Goal: Transaction & Acquisition: Obtain resource

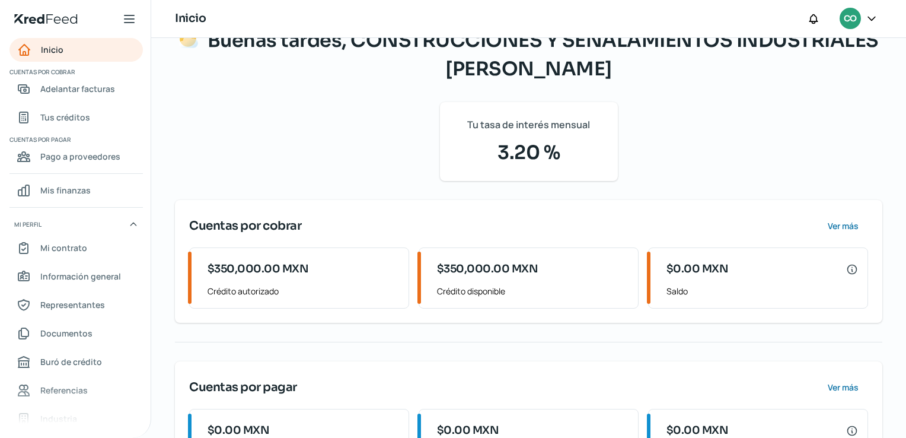
scroll to position [117, 0]
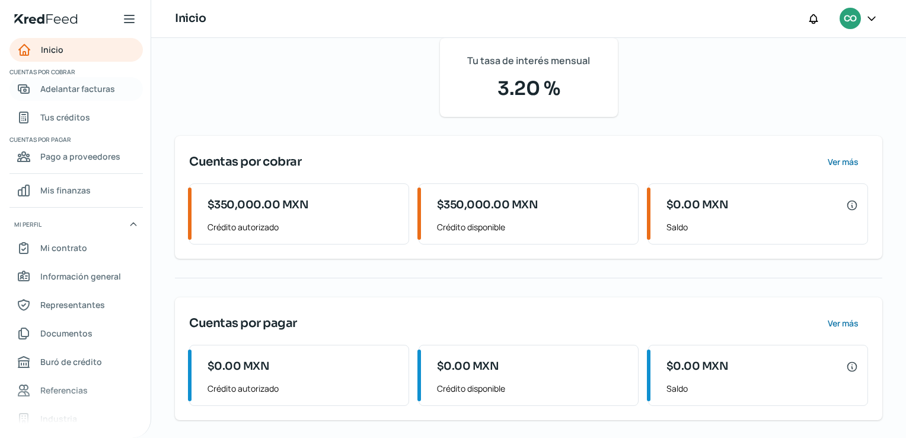
click at [95, 98] on link "Adelantar facturas" at bounding box center [75, 89] width 133 height 24
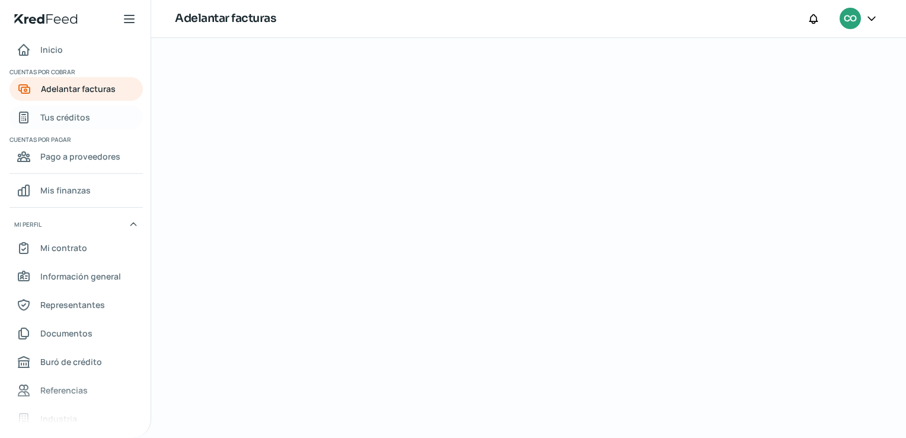
click at [85, 114] on span "Tus créditos" at bounding box center [65, 117] width 50 height 15
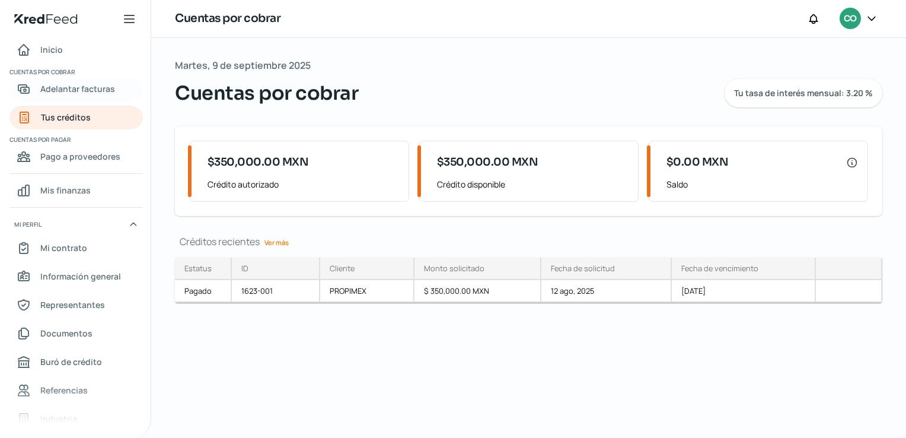
click at [87, 91] on span "Adelantar facturas" at bounding box center [77, 88] width 75 height 15
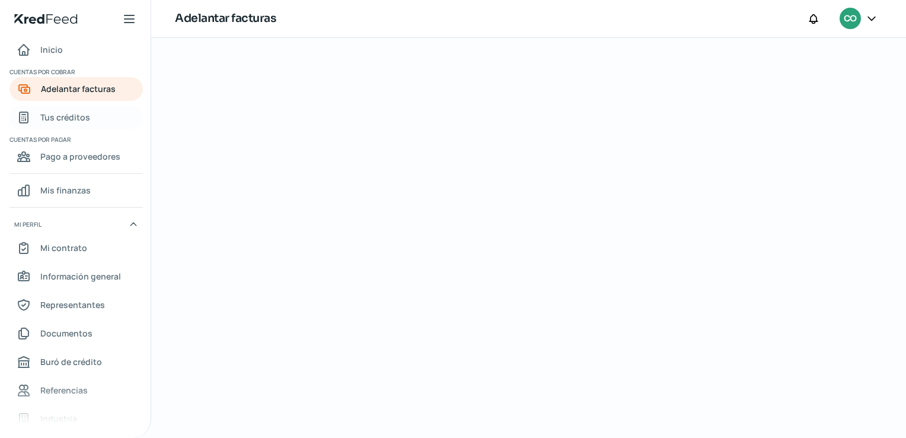
click at [89, 110] on link "Tus créditos" at bounding box center [75, 118] width 133 height 24
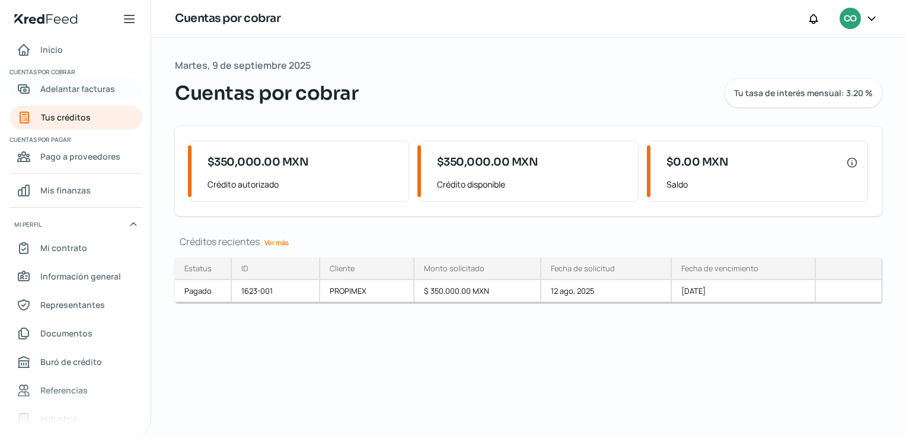
click at [92, 91] on span "Adelantar facturas" at bounding box center [77, 88] width 75 height 15
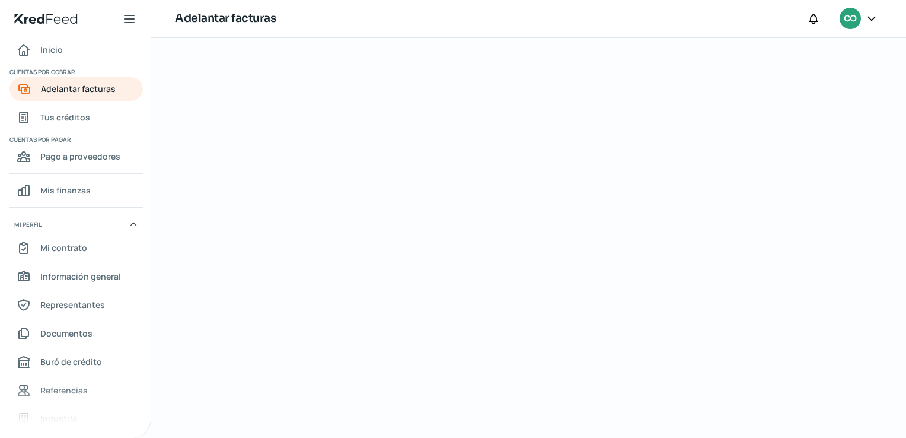
click at [871, 17] on icon at bounding box center [872, 18] width 12 height 12
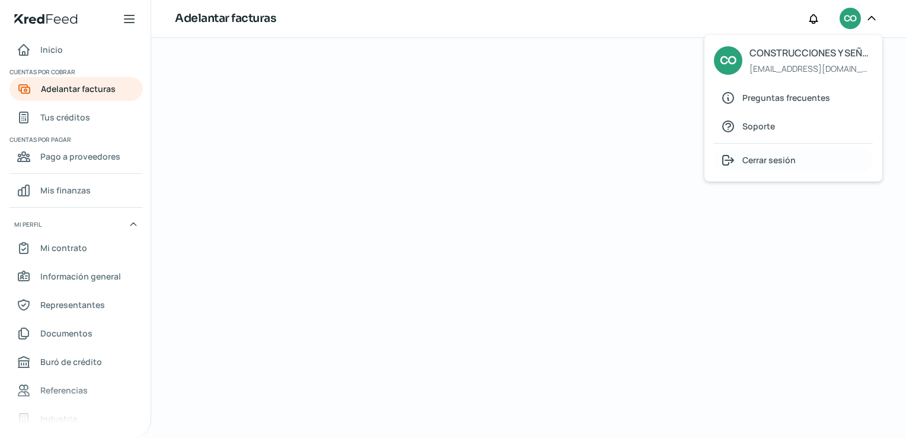
click at [770, 157] on span "Cerrar sesión" at bounding box center [769, 159] width 53 height 15
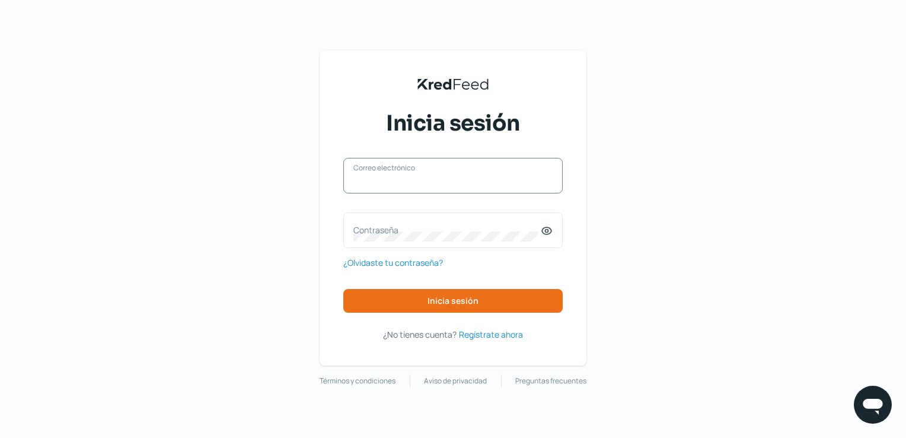
type input "[EMAIL_ADDRESS][DOMAIN_NAME]"
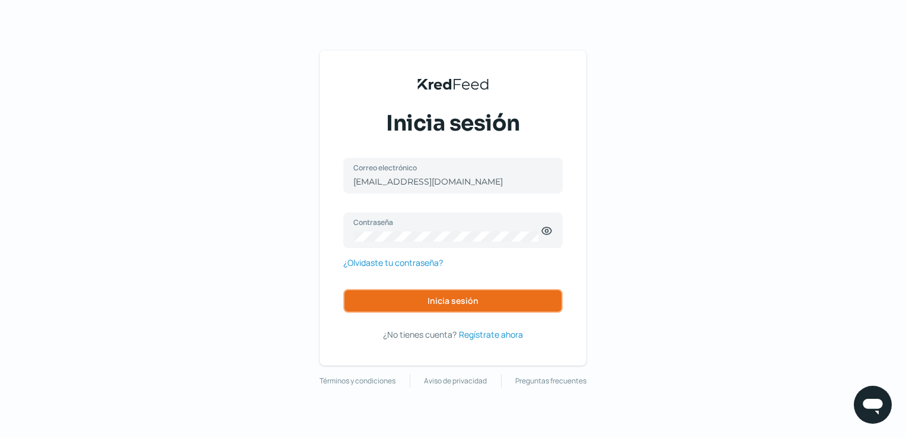
click at [438, 304] on span "Inicia sesión" at bounding box center [453, 301] width 51 height 8
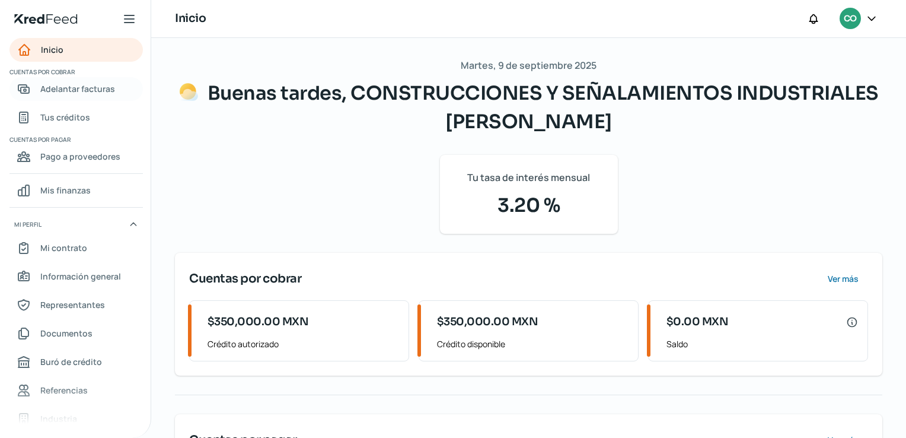
click at [90, 91] on span "Adelantar facturas" at bounding box center [77, 88] width 75 height 15
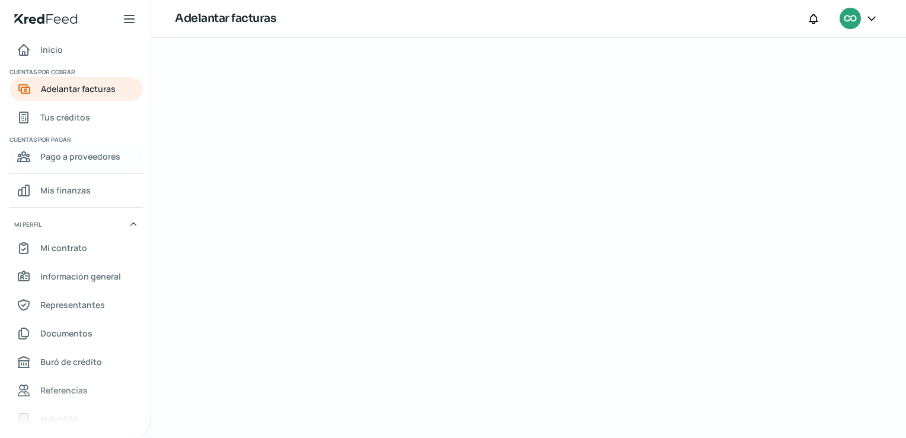
click at [100, 152] on span "Pago a proveedores" at bounding box center [80, 156] width 80 height 15
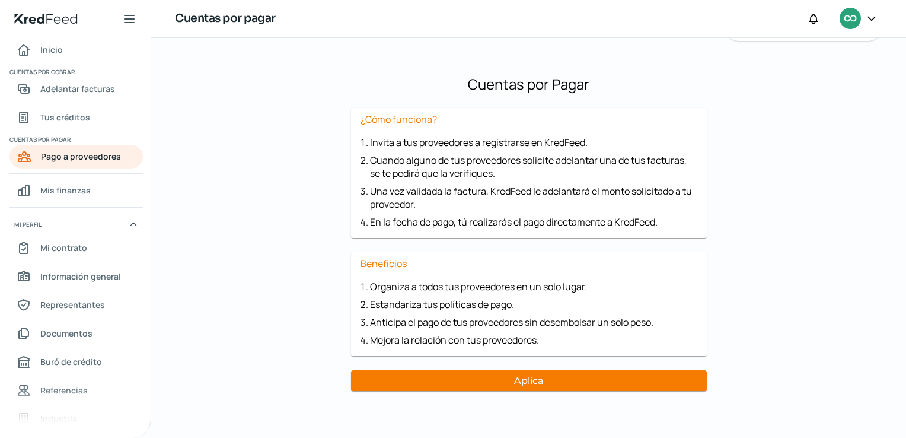
scroll to position [68, 0]
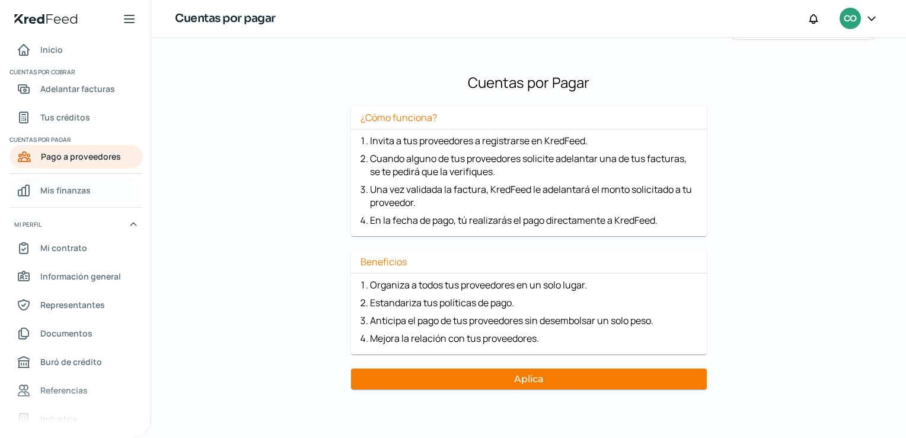
click at [82, 183] on span "Mis finanzas" at bounding box center [65, 190] width 50 height 15
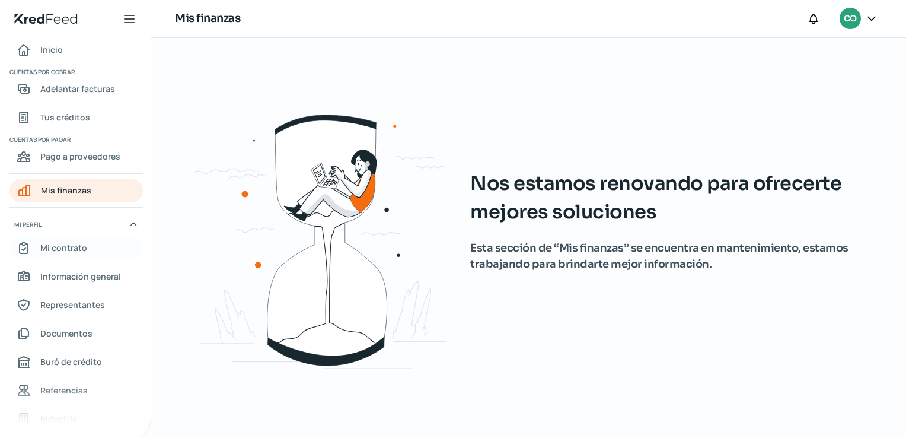
click at [64, 246] on span "Mi contrato" at bounding box center [63, 247] width 47 height 15
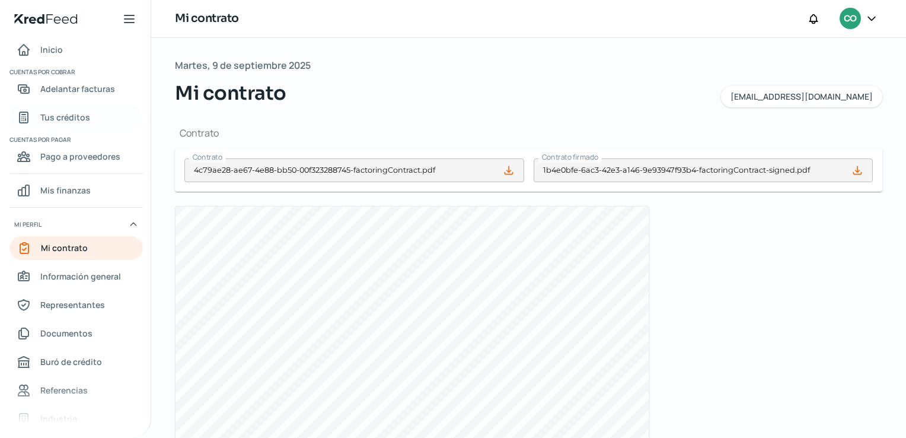
click at [74, 120] on span "Tus créditos" at bounding box center [65, 117] width 50 height 15
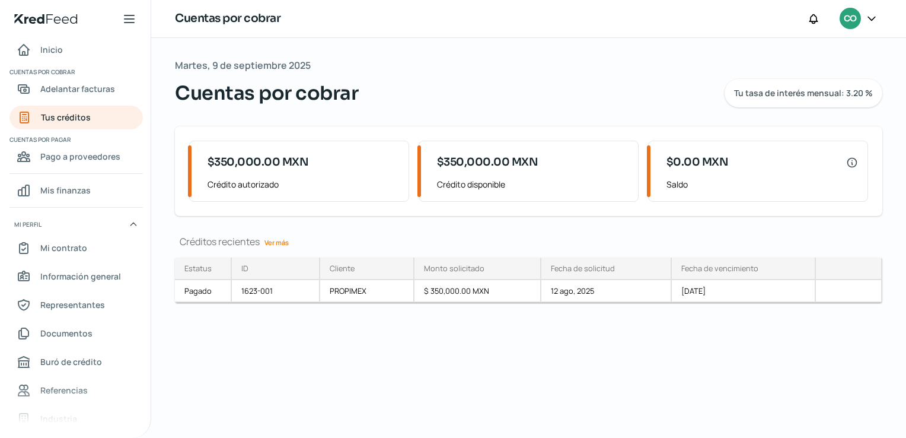
click at [731, 184] on span "Saldo" at bounding box center [763, 184] width 192 height 15
click at [845, 290] on div at bounding box center [849, 291] width 66 height 23
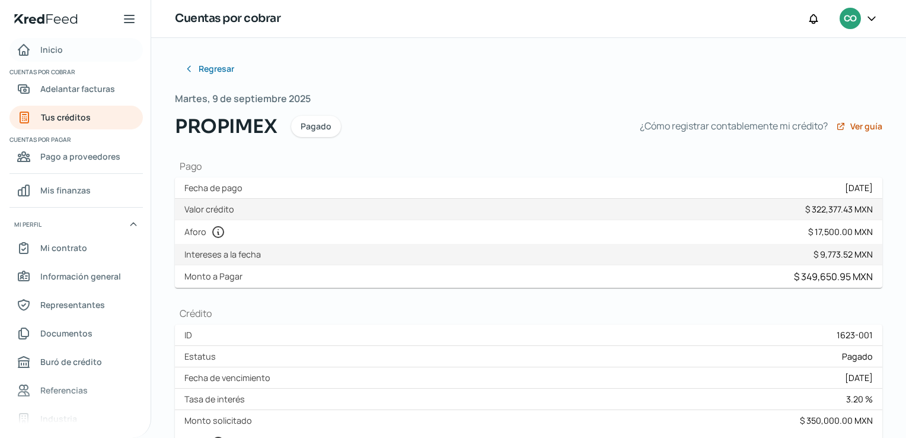
click at [57, 46] on span "Inicio" at bounding box center [51, 49] width 23 height 15
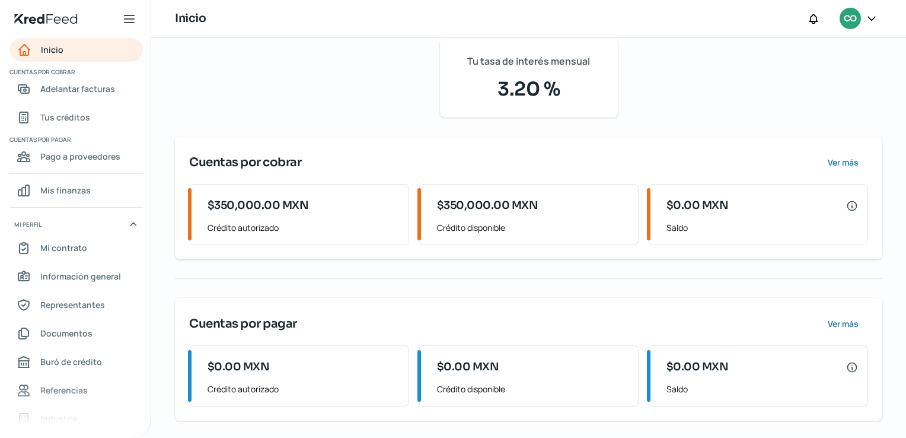
scroll to position [117, 0]
click at [762, 372] on div "$0.00 MXN" at bounding box center [763, 367] width 192 height 24
click at [81, 95] on span "Adelantar facturas" at bounding box center [77, 88] width 75 height 15
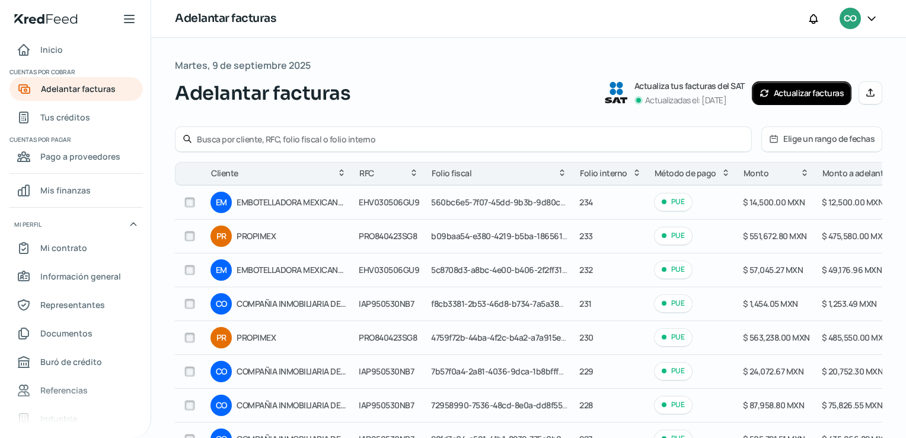
click at [432, 138] on input "text" at bounding box center [470, 138] width 547 height 11
paste input "COMERCIALIZADORA LA PUREZA DE BEBIDAS"
click at [541, 137] on input "COMERCIALIZADORA LA PUREZA DE BEBIDAS" at bounding box center [470, 138] width 547 height 11
type input "COMERCIALIZADORA LA PUREZA DE BEBIDAS"
click at [347, 141] on input "COMERCIALIZADORA LA PUREZA DE BEBIDAS" at bounding box center [470, 138] width 547 height 11
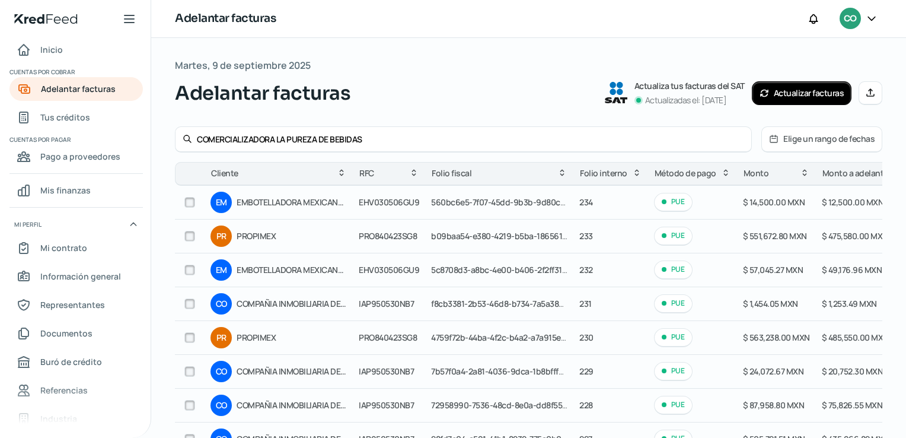
click at [347, 141] on input "COMERCIALIZADORA LA PUREZA DE BEBIDAS" at bounding box center [470, 138] width 547 height 11
click at [512, 84] on div "Adelantar facturas Actualiza tus facturas del SAT Actualizadas el: 09/09/2025 A…" at bounding box center [529, 93] width 708 height 28
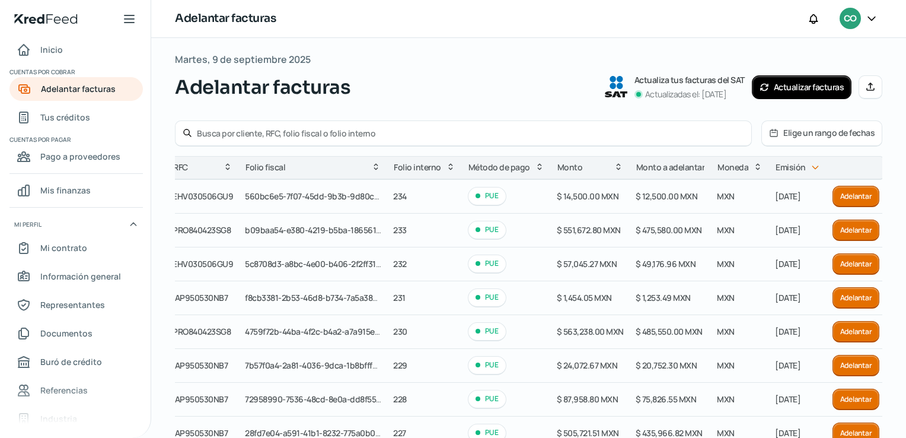
scroll to position [7, 0]
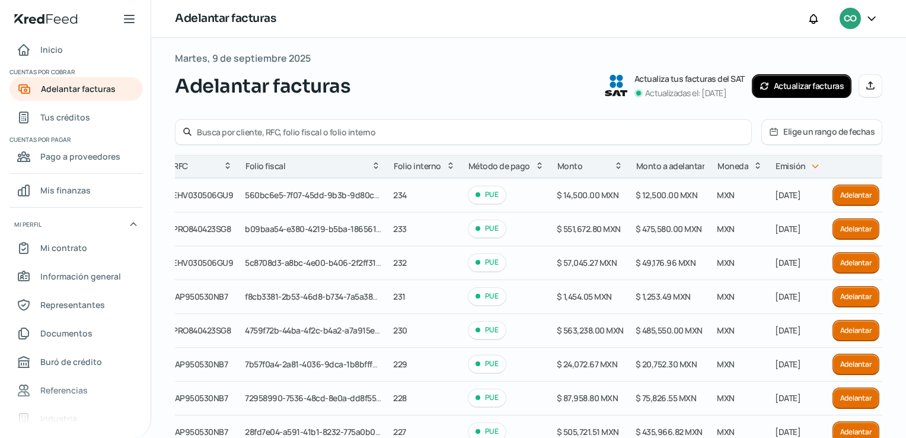
click at [871, 88] on button "Manual" at bounding box center [871, 86] width 24 height 24
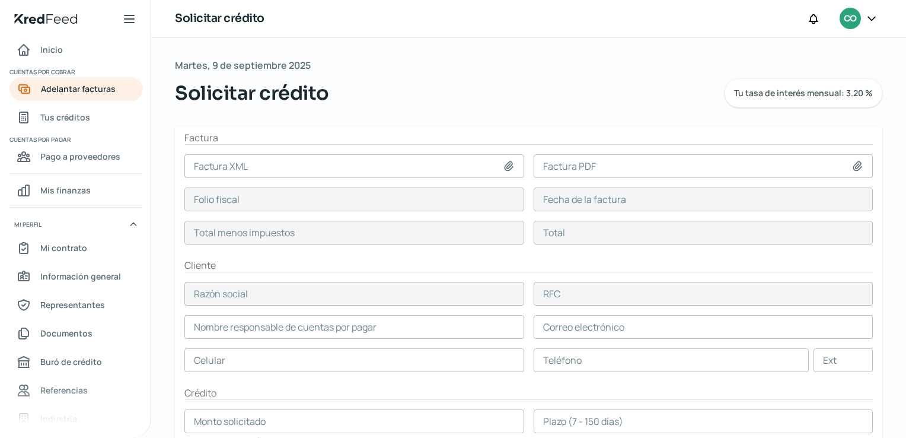
click at [505, 169] on icon at bounding box center [509, 166] width 12 height 12
type input "C:\fakepath\_238.xml"
type input "_238.xml"
type input "ac56753d-7eea-4913-ab85-3278d1f110d9"
type input "08 sep, 2025"
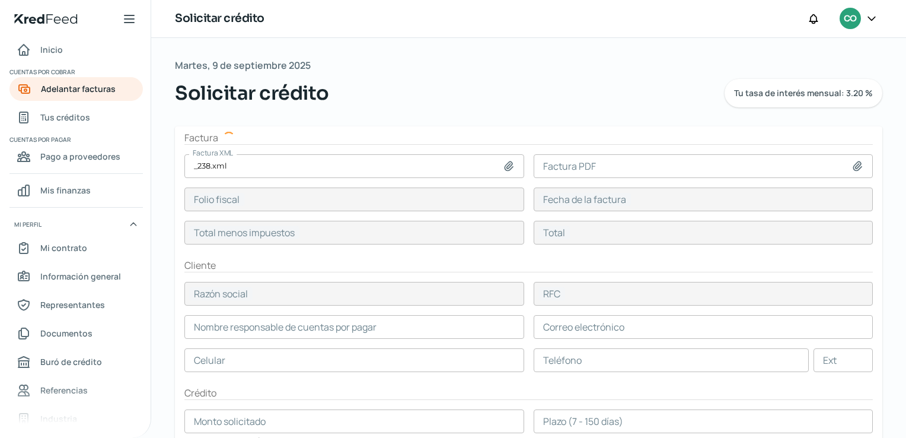
type input "438518"
type input "508680.88"
type input "COMERCIALIZADORA LA PUREZA DE BEBIDAS"
type input "CPB080818RG1"
type input "438518"
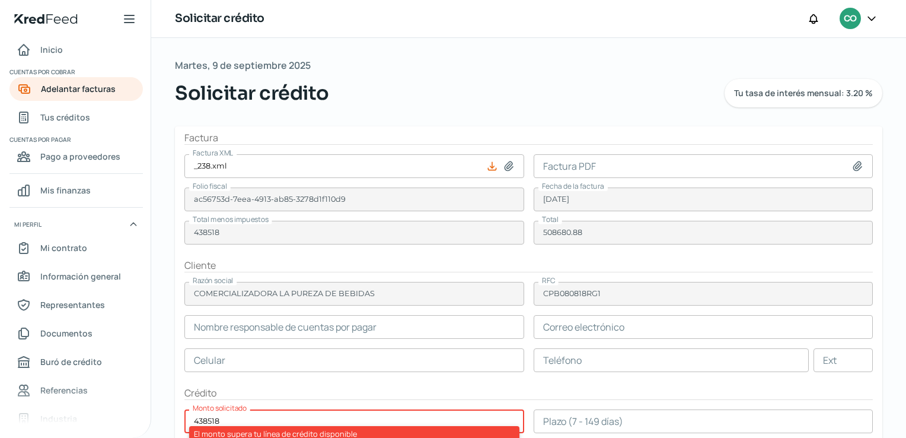
click at [852, 168] on icon at bounding box center [858, 166] width 12 height 12
type input "C:\fakepath\doc.pdf"
type input "doc.pdf"
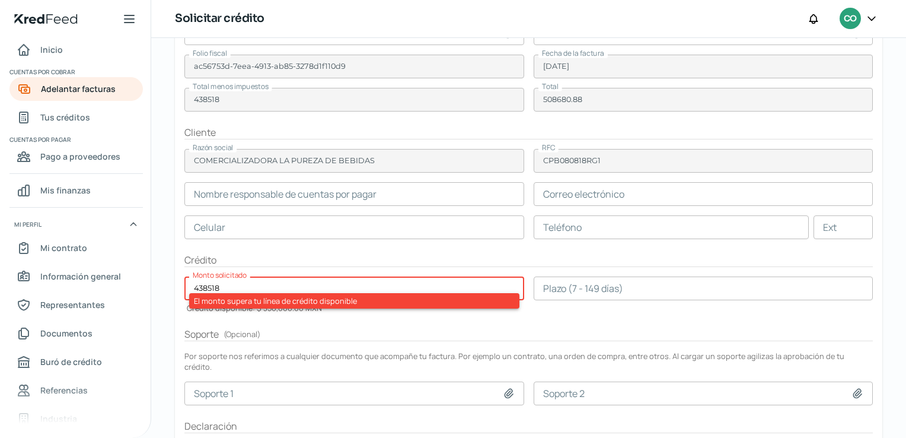
scroll to position [128, 0]
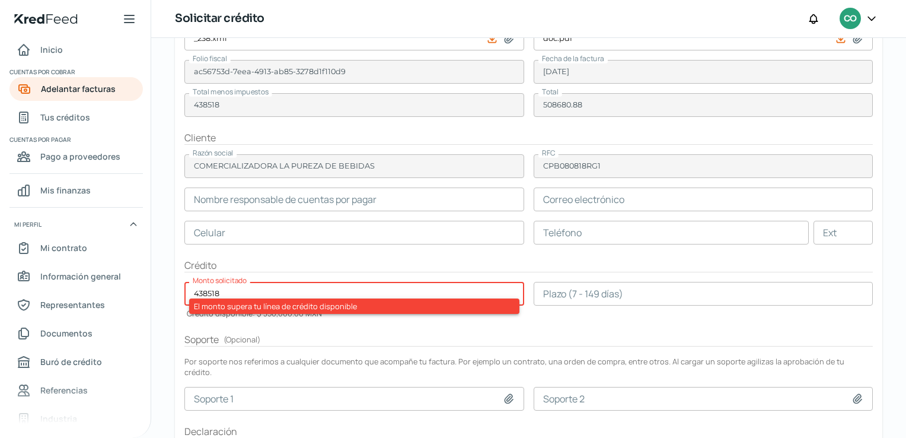
click at [216, 286] on input "438518" at bounding box center [354, 294] width 340 height 24
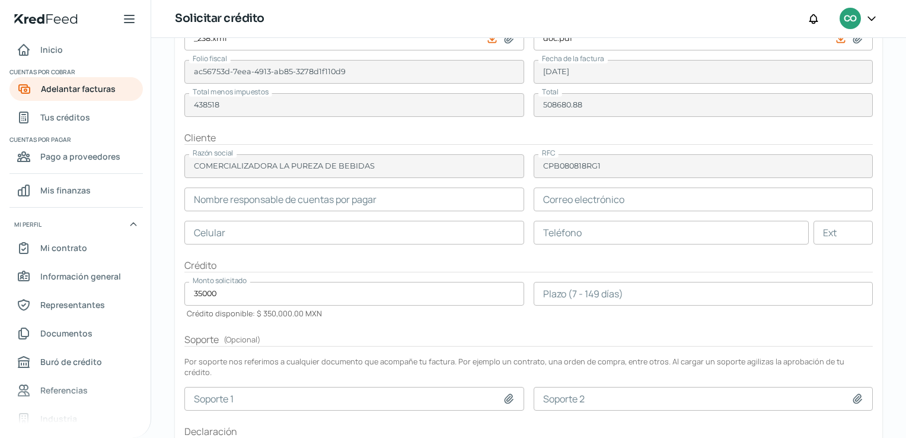
click at [262, 269] on h2 "Crédito" at bounding box center [528, 266] width 689 height 14
click at [259, 291] on input "35000" at bounding box center [354, 294] width 340 height 24
click at [288, 270] on h2 "Crédito" at bounding box center [528, 266] width 689 height 14
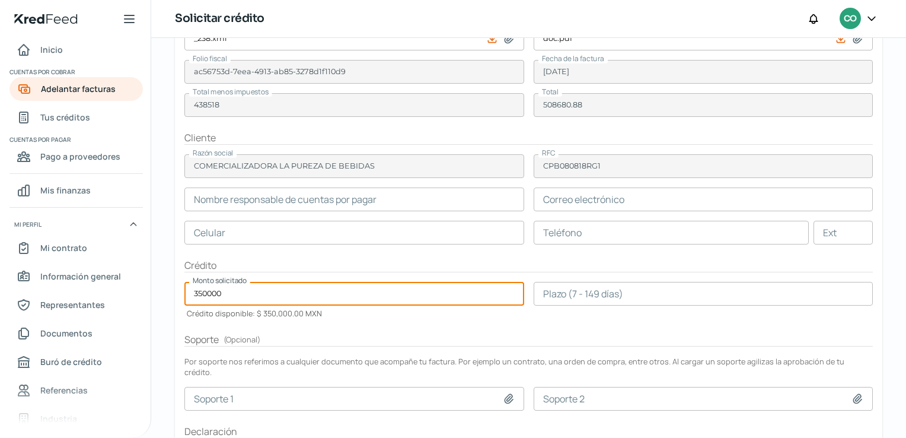
click at [278, 282] on input "350000" at bounding box center [354, 294] width 340 height 24
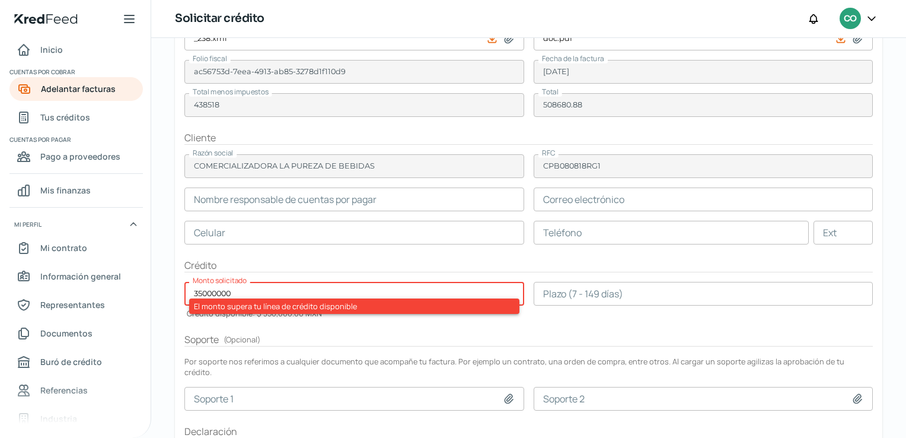
click at [273, 276] on form "Factura Factura XML _238.xml Factura PDF doc.pdf Folio fiscal ac56753d-7eea-491…" at bounding box center [529, 249] width 708 height 500
click at [257, 286] on input "35000000" at bounding box center [354, 294] width 340 height 24
click at [250, 255] on form "Factura Factura XML _238.xml Factura PDF doc.pdf Folio fiscal ac56753d-7eea-491…" at bounding box center [529, 249] width 708 height 500
click at [240, 293] on input "3500000" at bounding box center [354, 294] width 340 height 24
type input "350000"
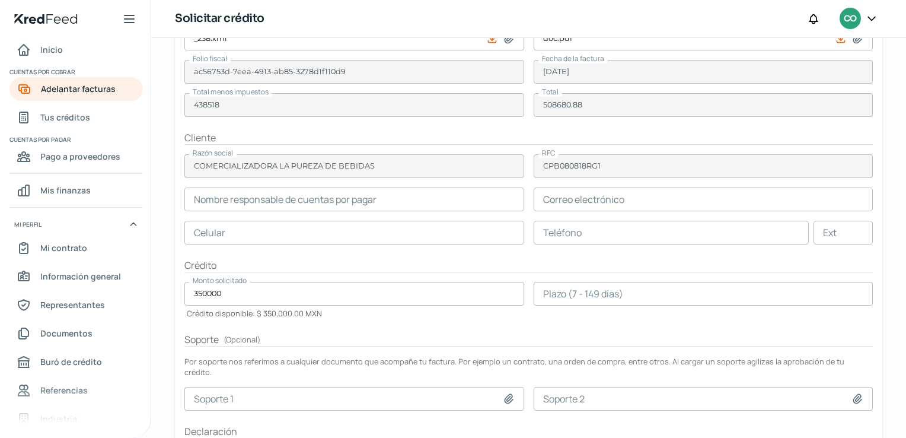
click at [251, 272] on form "Factura Factura XML _238.xml Factura PDF doc.pdf Folio fiscal ac56753d-7eea-491…" at bounding box center [529, 249] width 708 height 500
click at [373, 204] on input "text" at bounding box center [354, 199] width 340 height 24
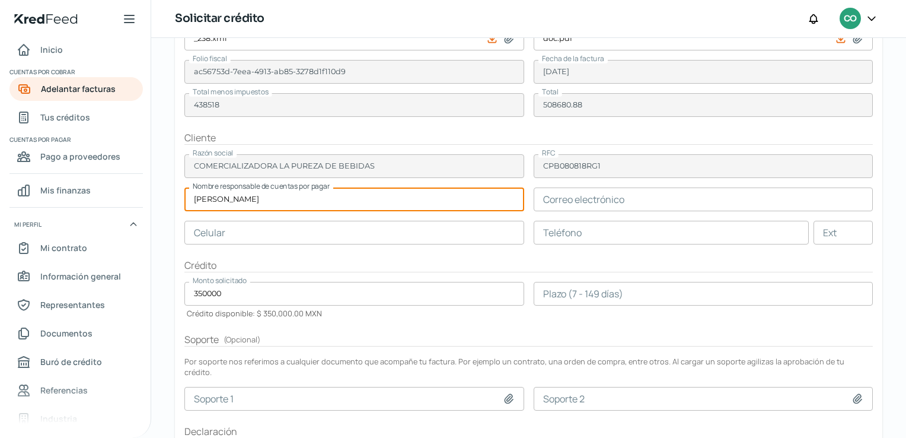
type input "BRUNO MARTINEZ"
click at [576, 196] on input "text" at bounding box center [704, 199] width 340 height 24
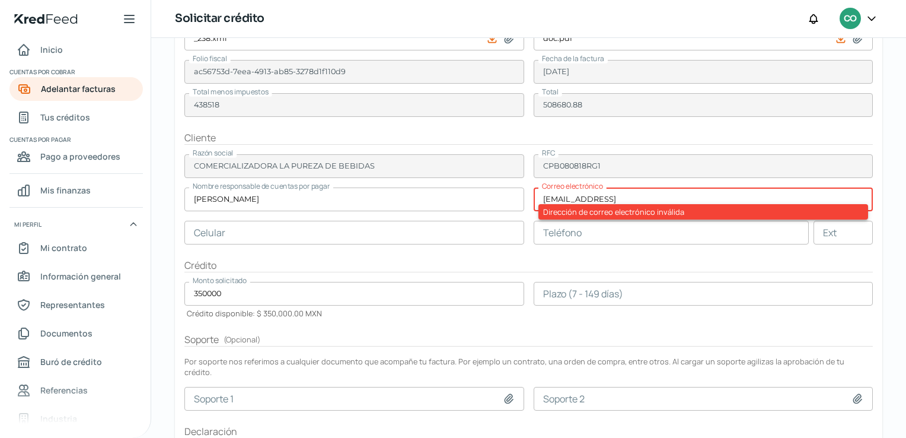
click at [645, 247] on form "Factura Factura XML _238.xml Factura PDF doc.pdf Folio fiscal ac56753d-7eea-491…" at bounding box center [529, 249] width 708 height 500
click at [743, 201] on input "SERVICIOSREFRESQUEROSDELGOLGO@GMAIL" at bounding box center [704, 199] width 340 height 24
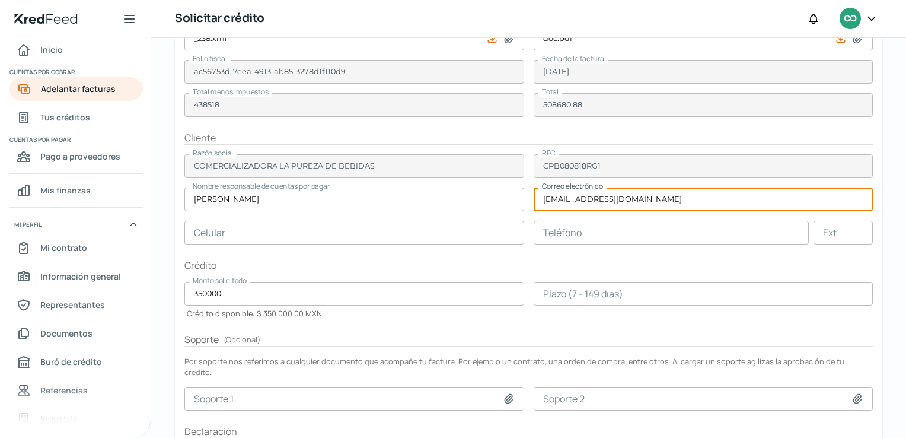
type input "SERVICIOSREFRESQUEROSDELGOLGO@GMAIL.COM"
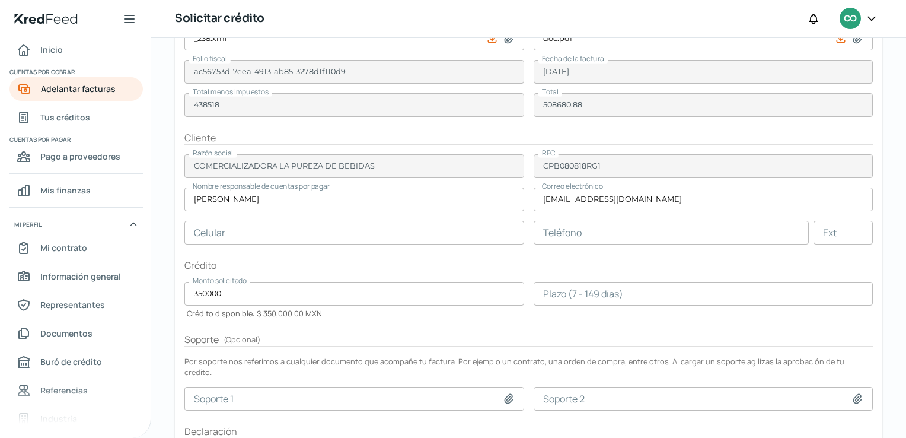
click at [709, 251] on form "Factura Factura XML _238.xml Factura PDF doc.pdf Folio fiscal ac56753d-7eea-491…" at bounding box center [529, 249] width 708 height 500
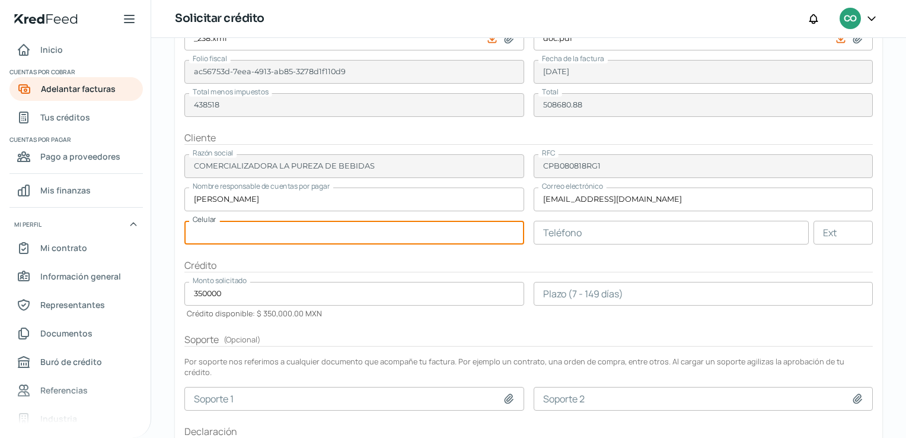
click at [451, 234] on input "text" at bounding box center [354, 233] width 340 height 24
type input "55 - 7081 - 6736"
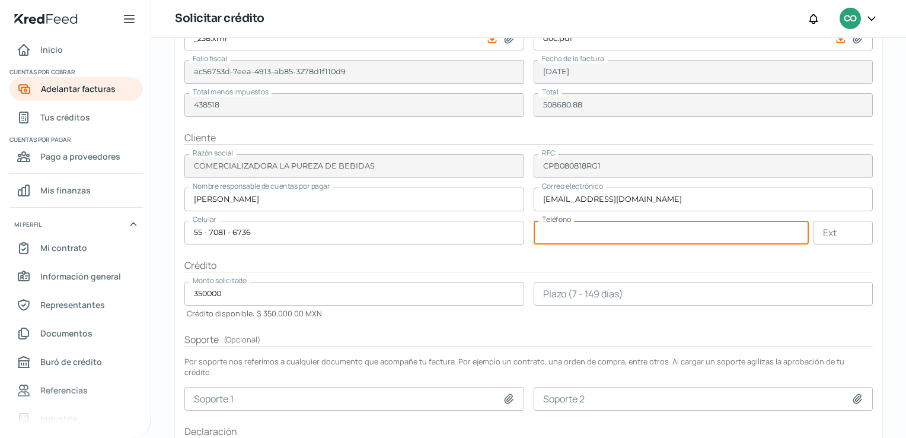
click at [561, 231] on input "text" at bounding box center [672, 233] width 276 height 24
click at [555, 259] on h2 "Crédito" at bounding box center [528, 266] width 689 height 14
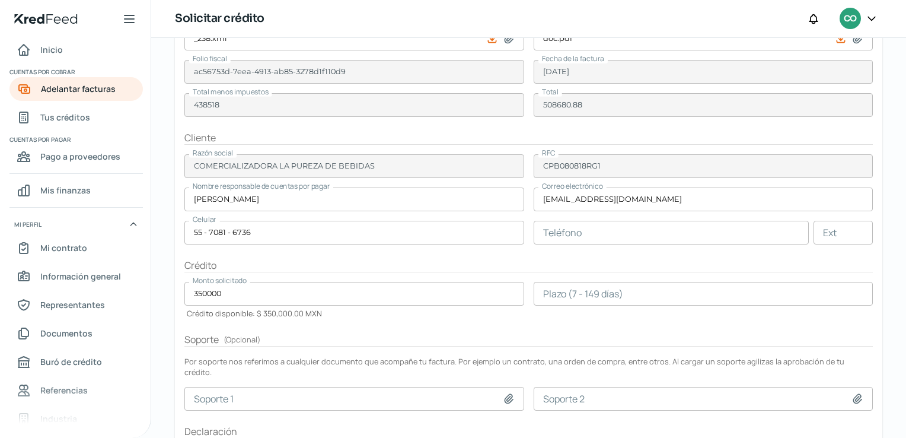
click at [686, 230] on input "text" at bounding box center [672, 233] width 276 height 24
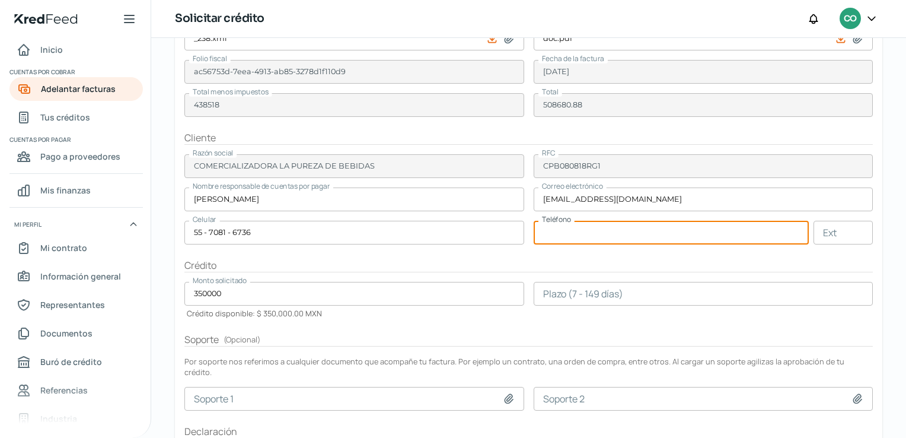
click at [648, 265] on h2 "Crédito" at bounding box center [528, 266] width 689 height 14
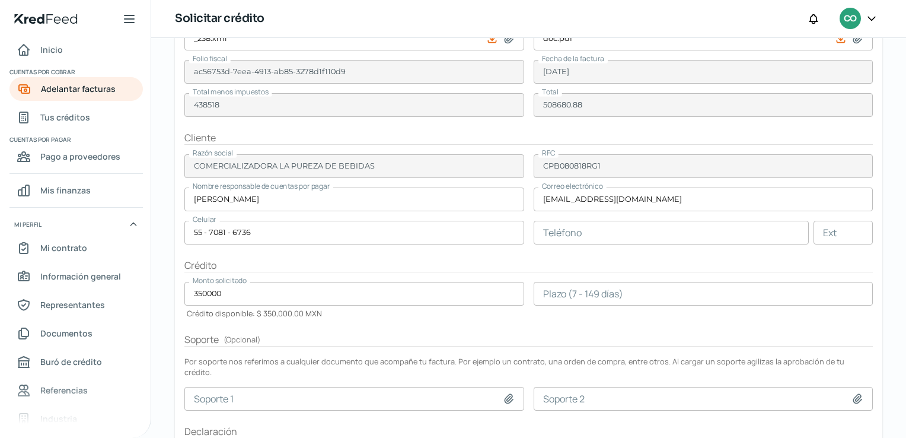
click at [648, 265] on h2 "Crédito" at bounding box center [528, 266] width 689 height 14
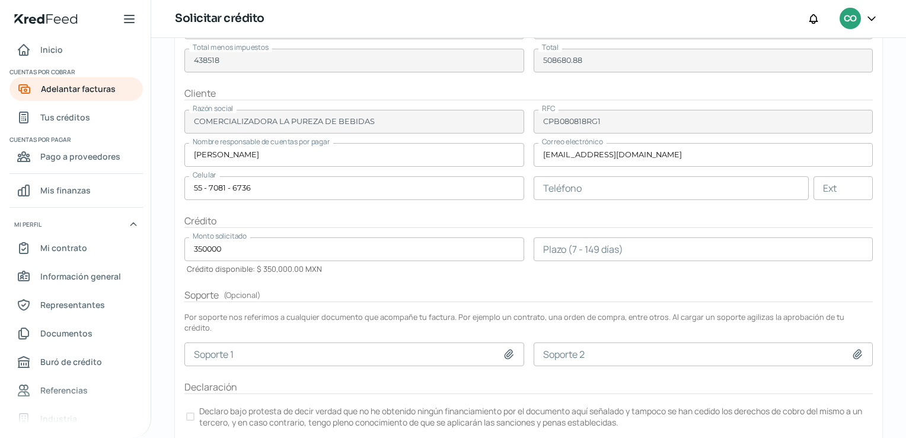
scroll to position [208, 0]
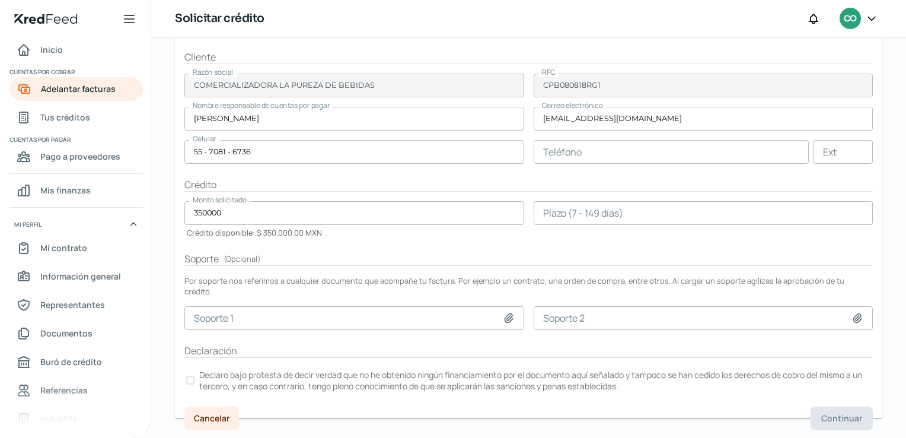
click at [707, 221] on input "number" at bounding box center [704, 213] width 340 height 24
click at [657, 243] on form "Factura Factura XML _238.xml Factura PDF doc.pdf Folio fiscal ac56753d-7eea-491…" at bounding box center [529, 168] width 708 height 500
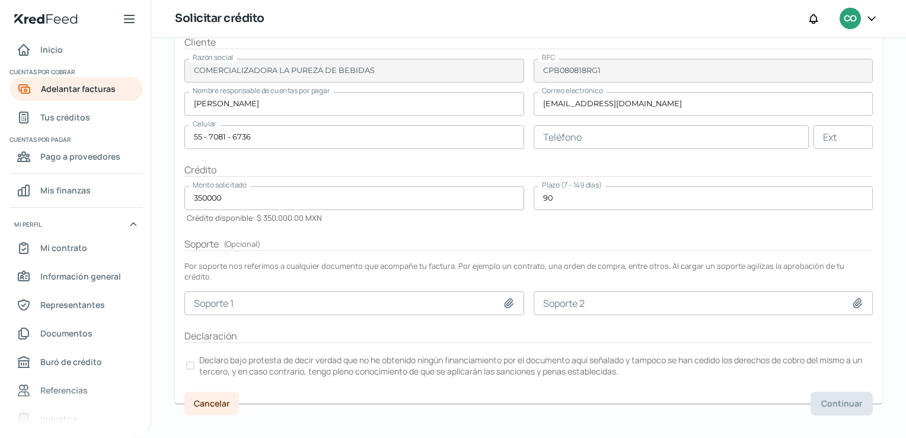
click at [559, 196] on input "90" at bounding box center [704, 198] width 340 height 24
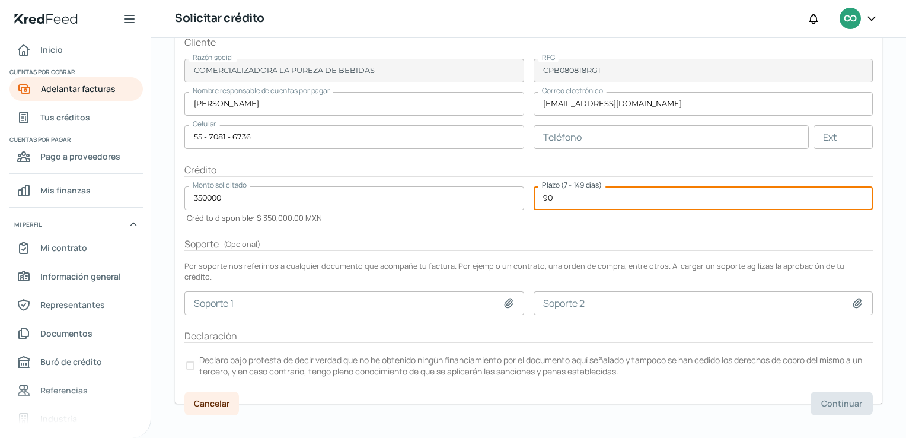
click at [559, 196] on input "90" at bounding box center [704, 198] width 340 height 24
type input "120"
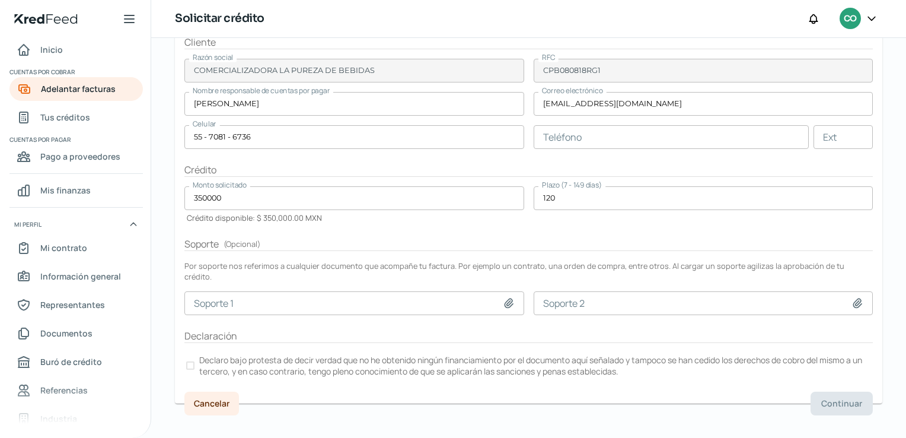
click at [560, 225] on form "Factura Factura XML _238.xml Factura PDF doc.pdf Folio fiscal ac56753d-7eea-491…" at bounding box center [529, 153] width 708 height 500
click at [503, 297] on icon at bounding box center [509, 303] width 12 height 12
type input "C:\fakepath\7-04-06-659 LA PUREZA_BAÑOS ALTAMIRA.pdf"
type input "7-04-06-659 LA PUREZA_BAÑOS ALTAMIRA.pdf"
click at [192, 361] on div at bounding box center [190, 365] width 8 height 8
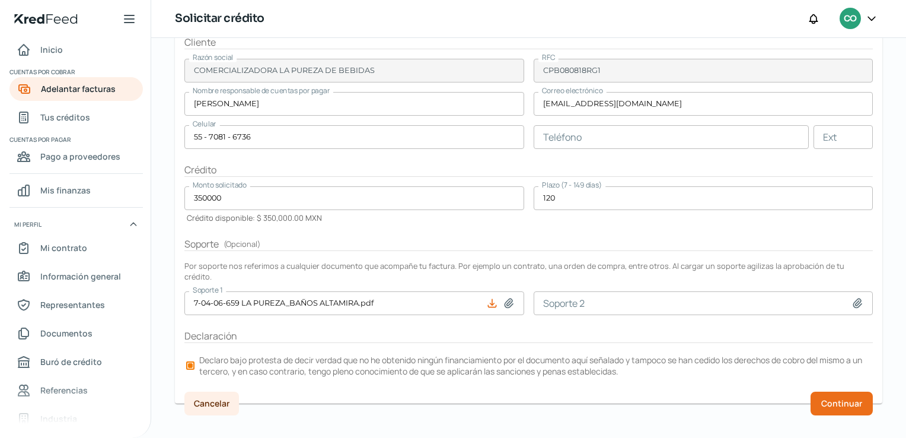
click at [681, 106] on input "SERVICIOSREFRESQUEROSDELGOLGO@GMAIL.COM" at bounding box center [704, 104] width 340 height 24
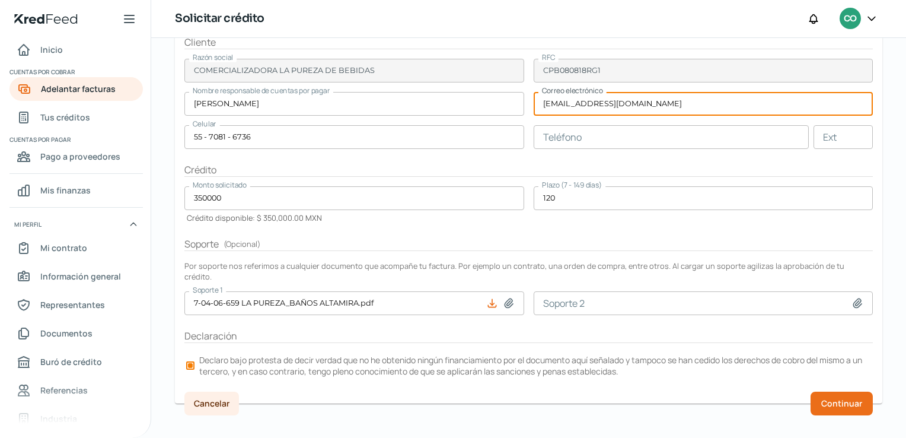
type input "SERVICIOSREFRESQUEROSDELGOLFO@GMAIL.COM"
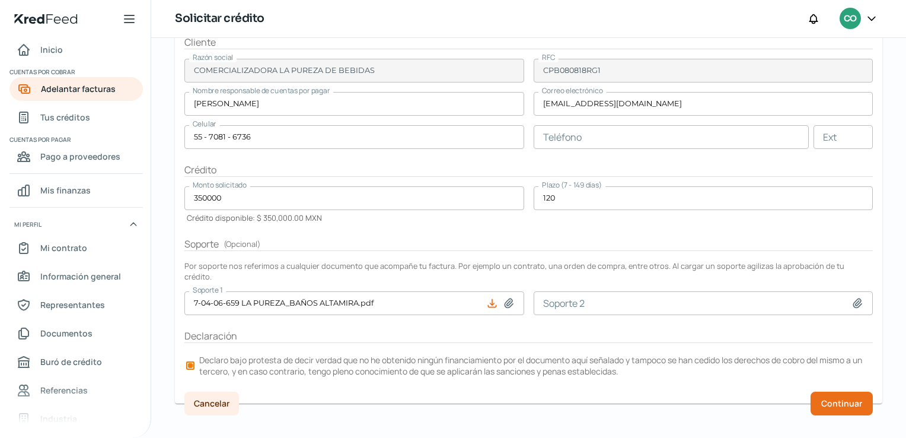
click at [649, 155] on form "Factura Factura XML _238.xml Factura PDF doc.pdf Folio fiscal ac56753d-7eea-491…" at bounding box center [529, 153] width 708 height 500
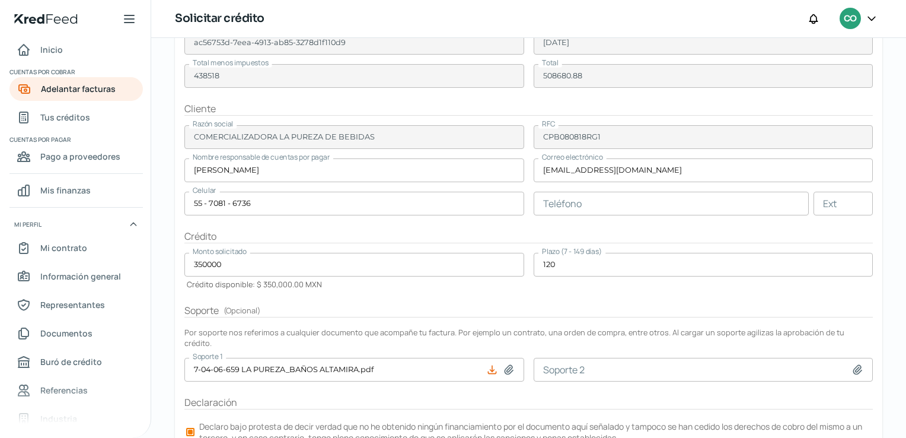
scroll to position [152, 0]
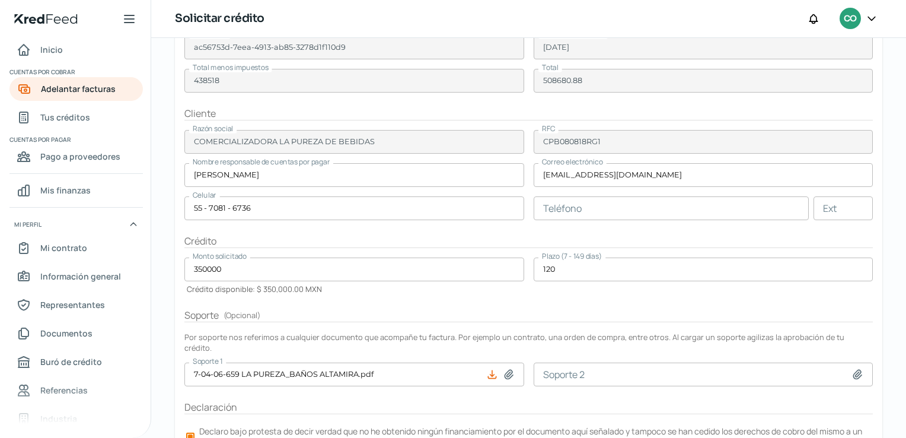
drag, startPoint x: 900, startPoint y: 246, endPoint x: 906, endPoint y: 172, distance: 74.4
click at [906, 172] on html "Inicio | KredFeed Inicio Cuentas por cobrar Adelantar facturas Tus créditos Cue…" at bounding box center [453, 219] width 906 height 438
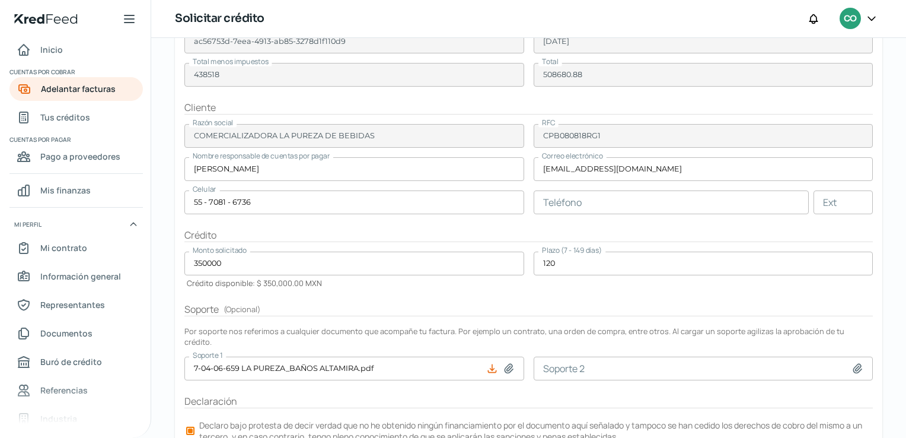
scroll to position [223, 0]
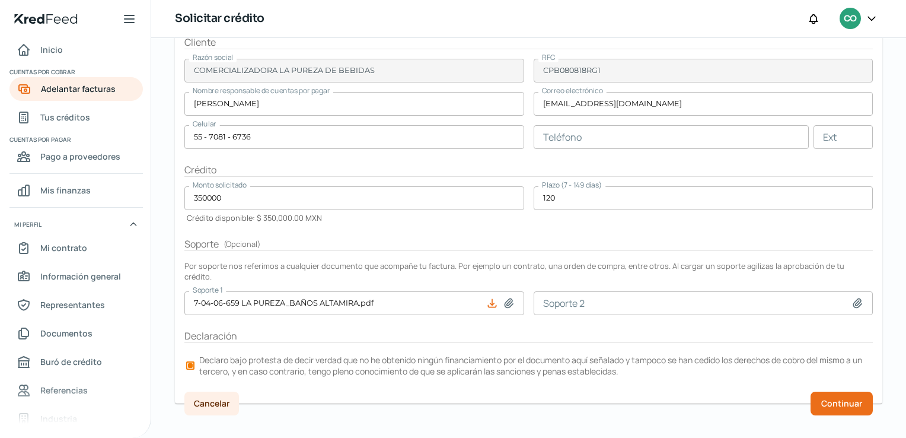
click at [272, 191] on input "350000" at bounding box center [354, 198] width 340 height 24
click at [280, 172] on h2 "Crédito" at bounding box center [528, 170] width 689 height 14
click at [211, 198] on input "350000.00" at bounding box center [354, 198] width 340 height 24
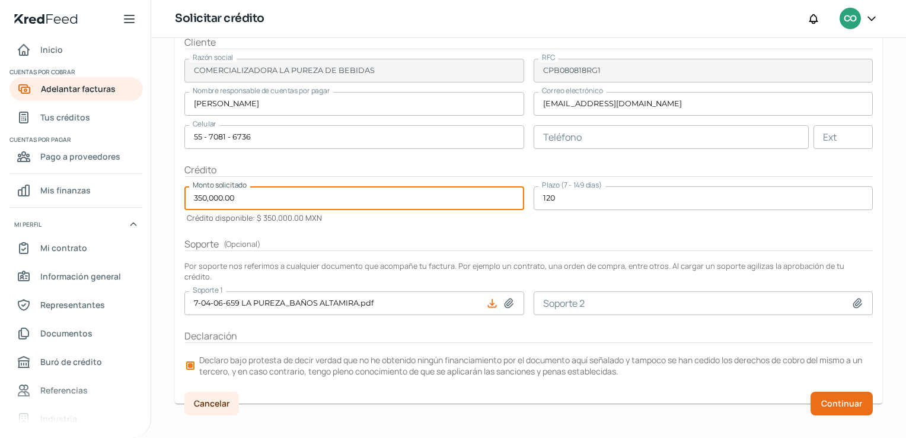
type input "350,000.00"
click at [339, 225] on form "Factura Factura XML _238.xml Factura PDF doc.pdf Folio fiscal ac56753d-7eea-491…" at bounding box center [529, 153] width 708 height 500
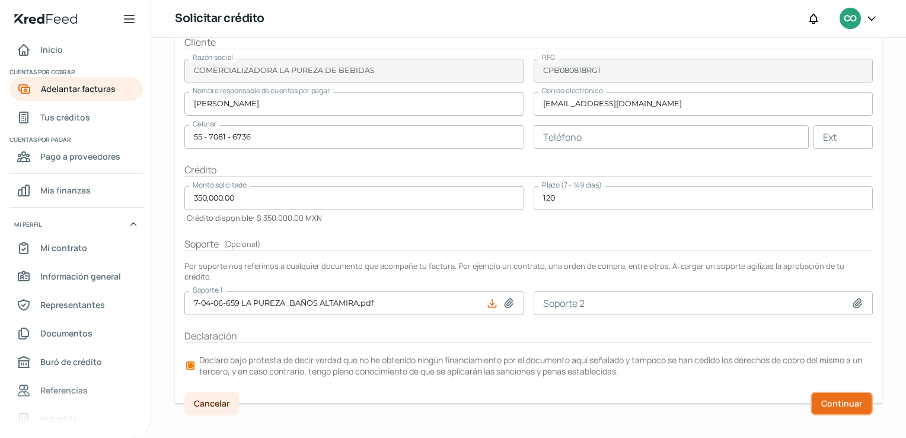
click at [826, 399] on span "Continuar" at bounding box center [841, 403] width 41 height 8
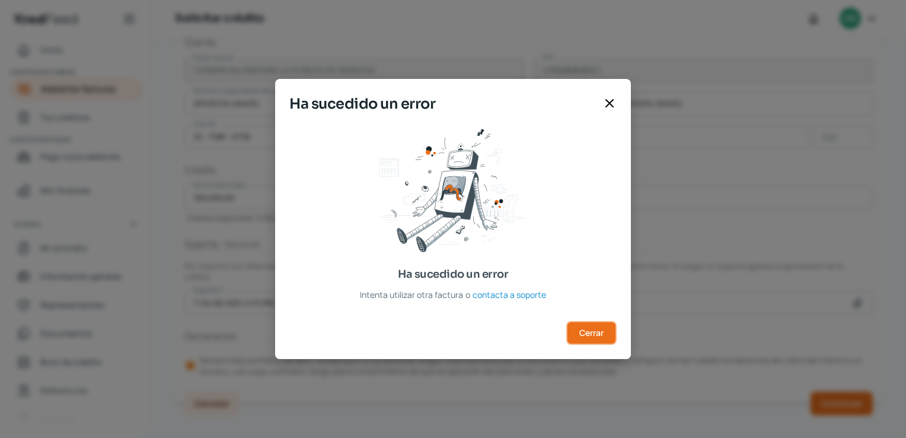
click at [582, 324] on button "Cerrar" at bounding box center [591, 333] width 50 height 24
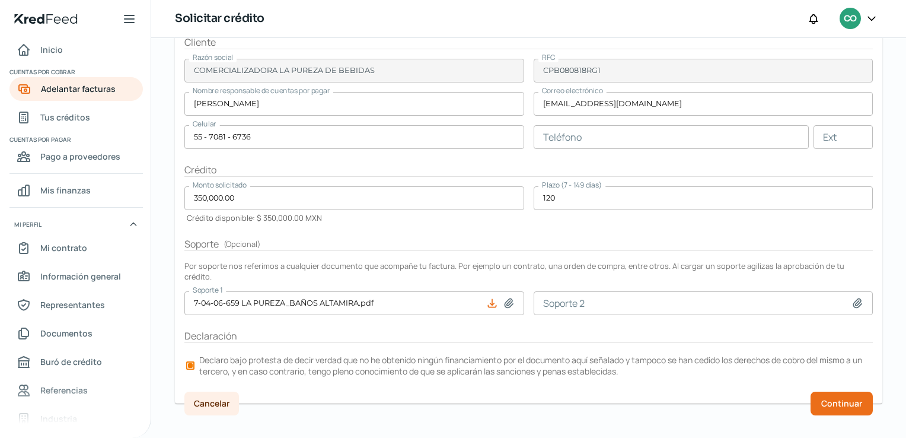
click at [899, 229] on div "Martes, 9 de septiembre 2025 Solicitar crédito Tu tasa de interés mensual: 3.20…" at bounding box center [528, 133] width 755 height 636
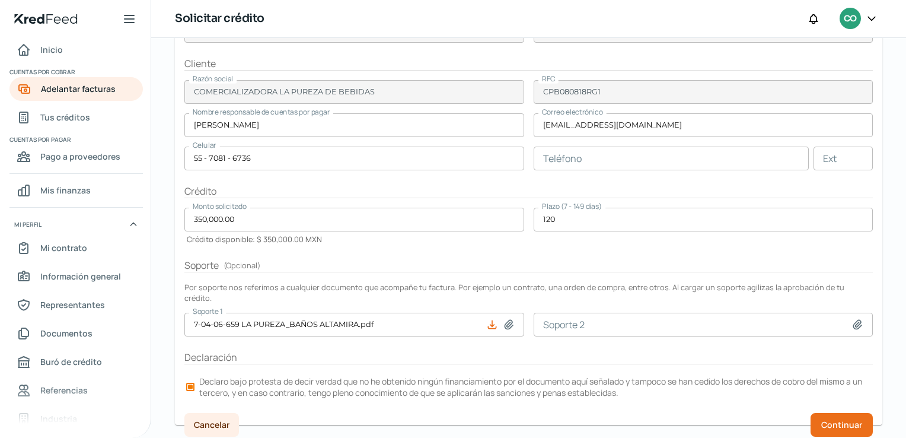
scroll to position [218, 0]
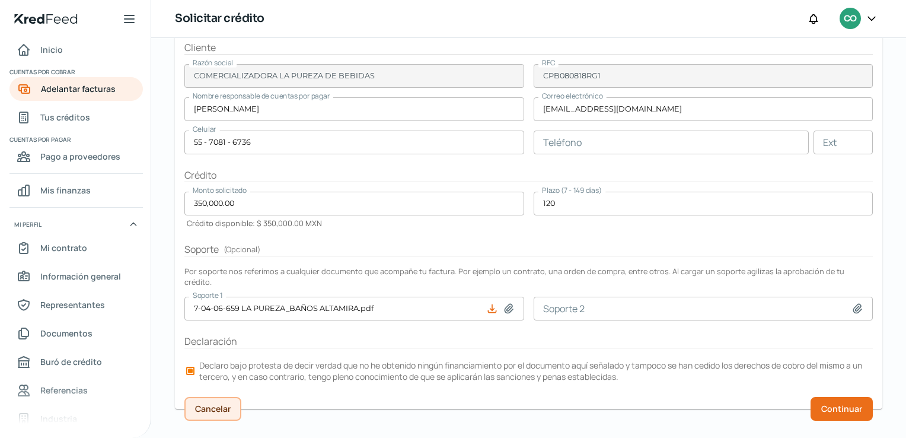
click at [230, 397] on button "Cancelar" at bounding box center [212, 409] width 57 height 24
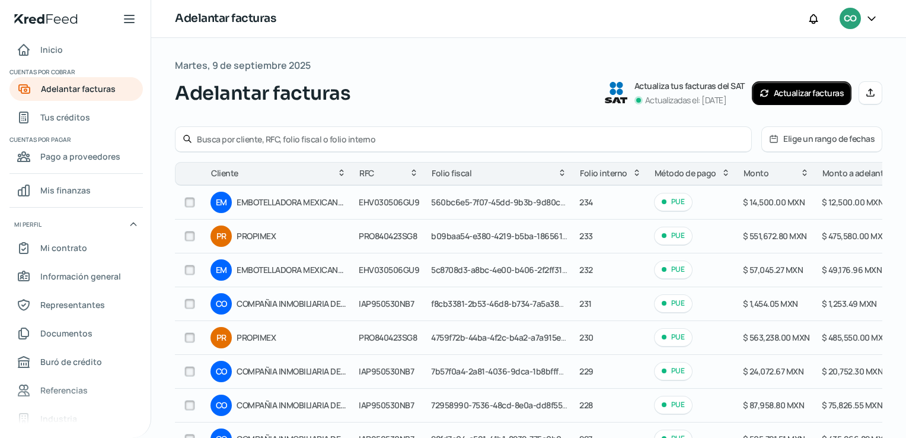
click at [869, 19] on icon at bounding box center [872, 18] width 12 height 12
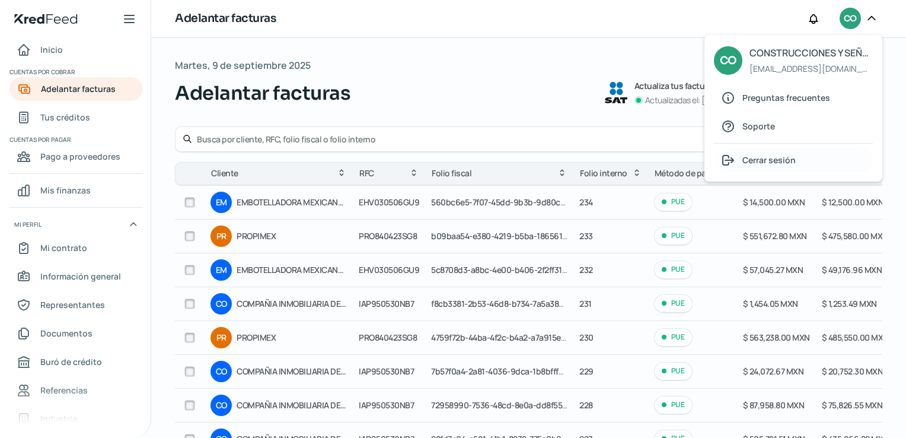
click at [775, 164] on span "Cerrar sesión" at bounding box center [769, 159] width 53 height 15
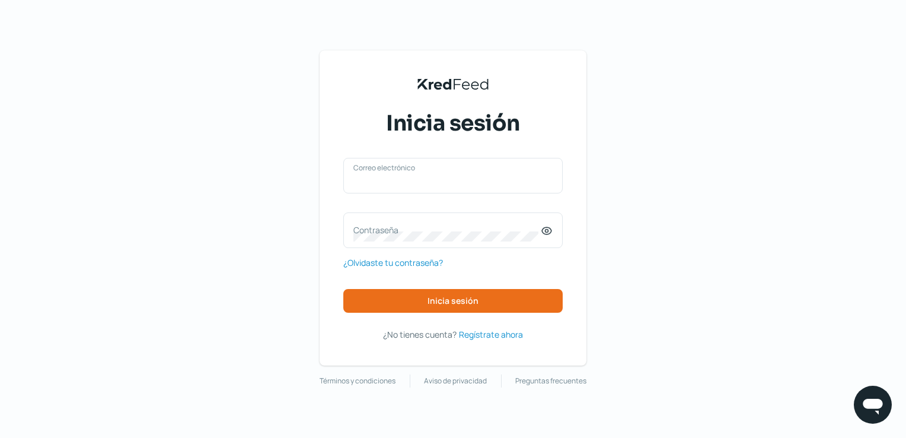
type input "guadalupehernandez.hc@gmail.com"
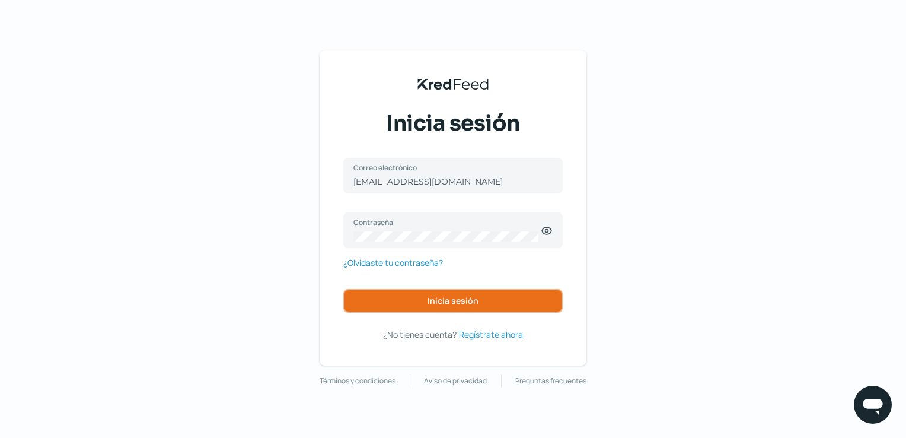
click at [441, 298] on span "Inicia sesión" at bounding box center [453, 301] width 51 height 8
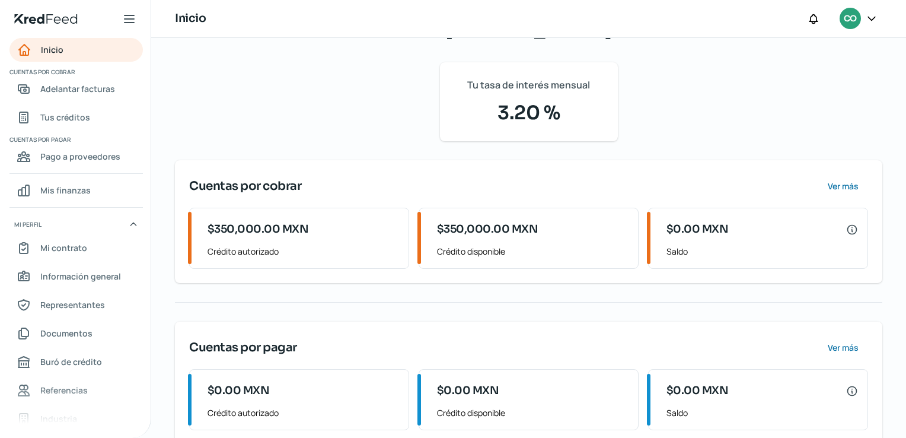
scroll to position [117, 0]
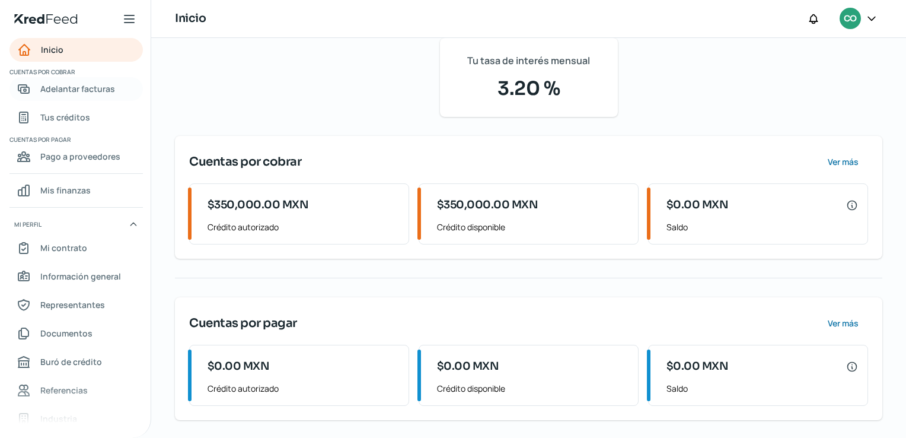
click at [104, 93] on span "Adelantar facturas" at bounding box center [77, 88] width 75 height 15
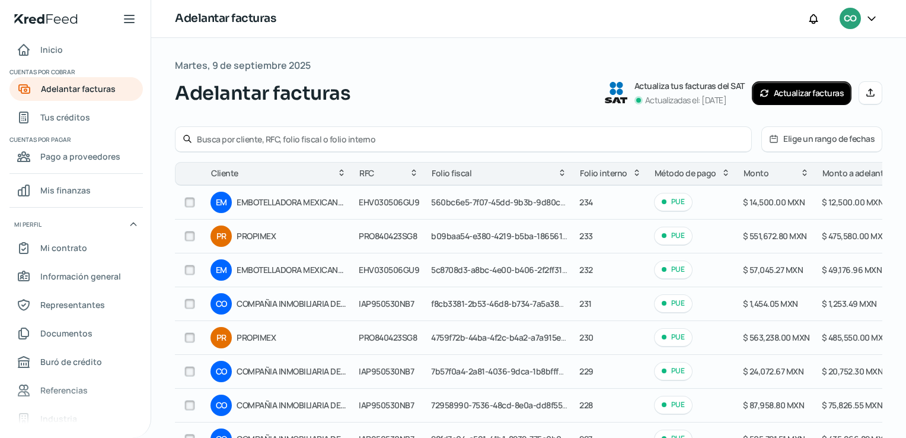
click at [871, 20] on icon at bounding box center [871, 19] width 7 height 4
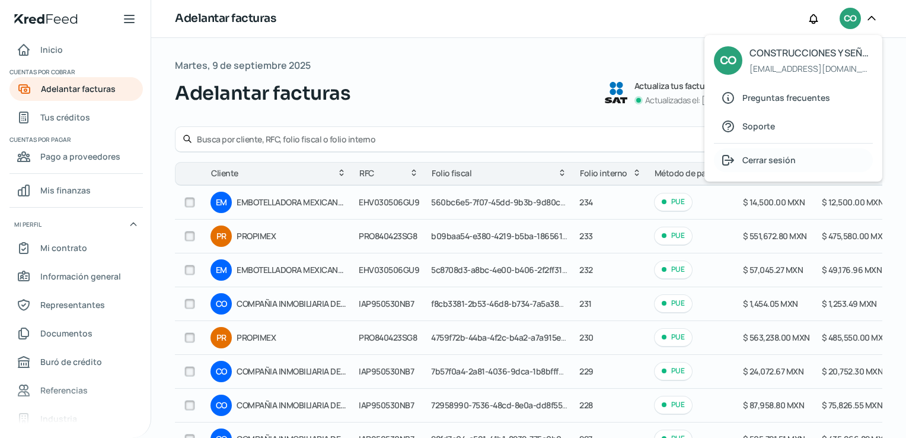
click at [769, 158] on span "Cerrar sesión" at bounding box center [769, 159] width 53 height 15
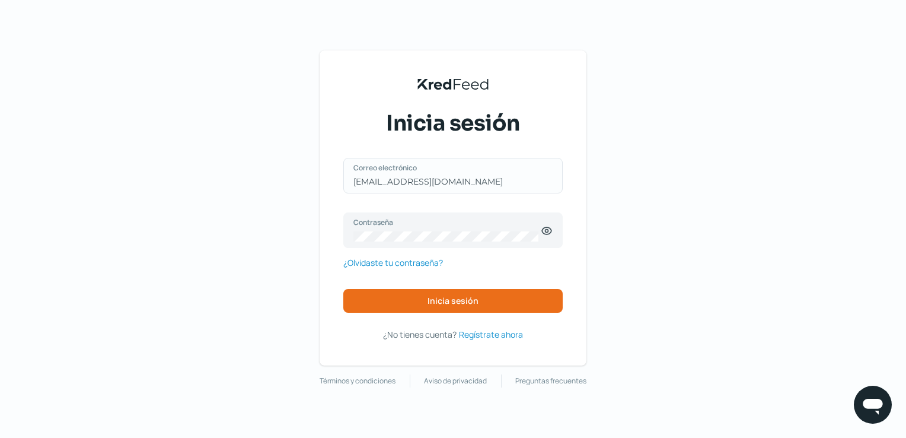
click at [381, 181] on input "guadalupehernandez.hc@gmail.com" at bounding box center [452, 181] width 199 height 11
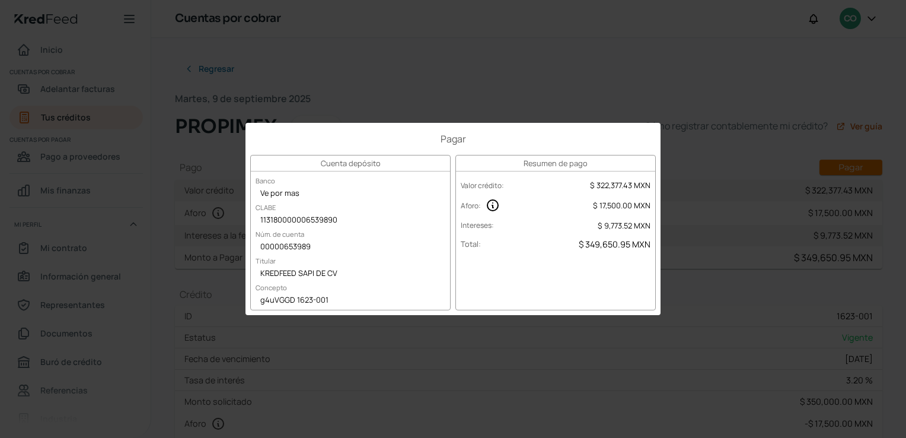
click at [572, 72] on div "Pagar Cuenta depósito Banco Ve por mas [PERSON_NAME] 113180000006539890 Núm. de…" at bounding box center [453, 219] width 906 height 438
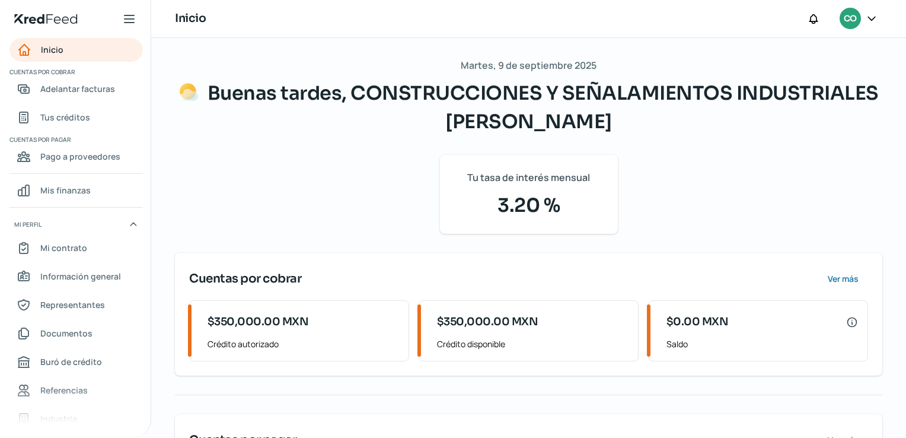
click at [874, 14] on icon at bounding box center [872, 18] width 12 height 12
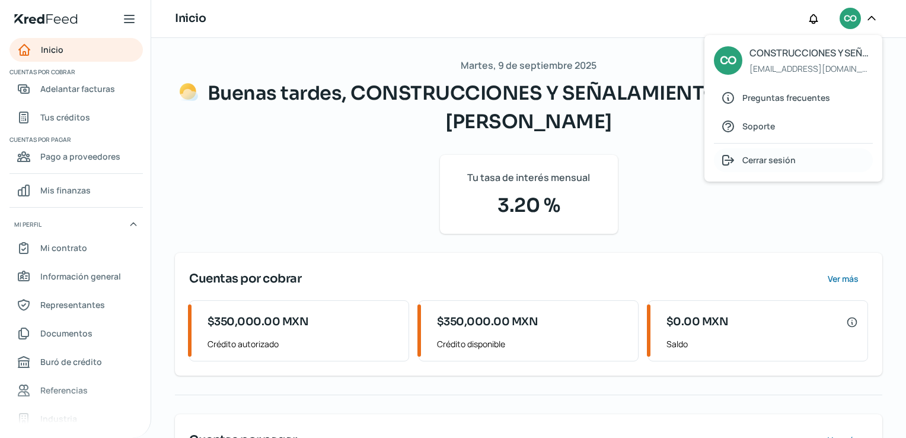
click at [782, 158] on span "Cerrar sesión" at bounding box center [769, 159] width 53 height 15
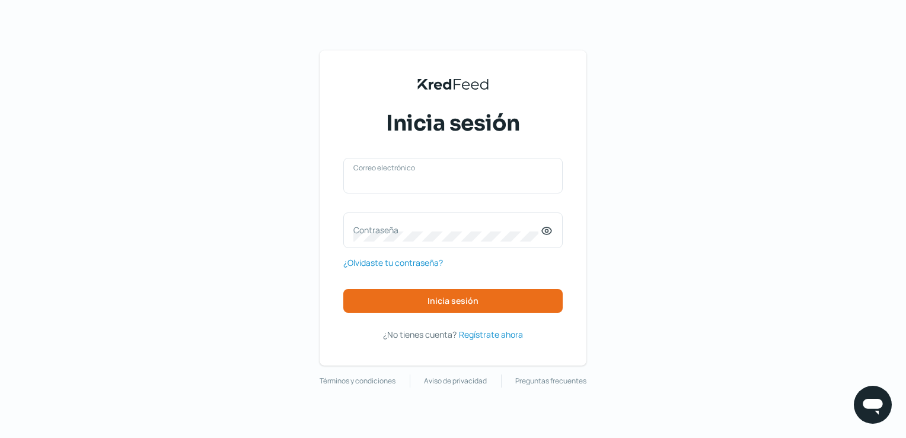
type input "[EMAIL_ADDRESS][DOMAIN_NAME]"
click at [388, 174] on div "guadalupehernandez.hc@gmail.com Correo electrónico" at bounding box center [452, 176] width 219 height 36
click at [388, 187] on div "guadalupehernandez.hc@gmail.com Correo electrónico" at bounding box center [452, 176] width 219 height 36
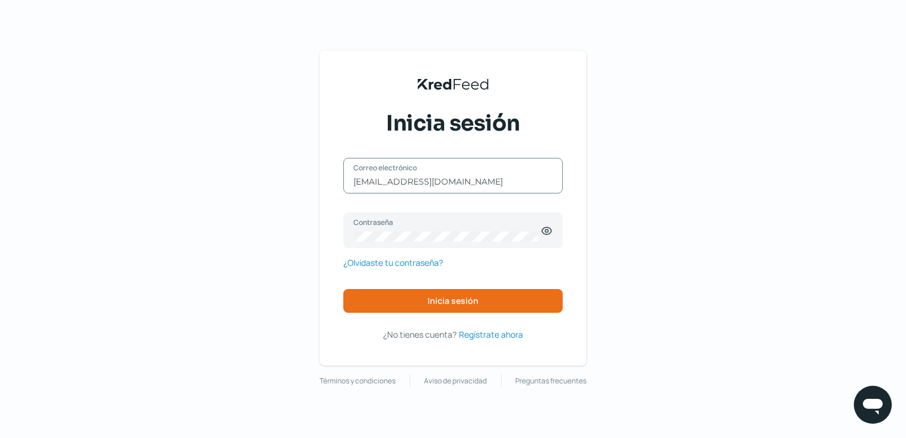
click at [388, 187] on div "guadalupehernandez.hc@gmail.com Correo electrónico" at bounding box center [452, 176] width 219 height 36
click at [413, 181] on input "[EMAIL_ADDRESS][DOMAIN_NAME]" at bounding box center [452, 181] width 199 height 11
